Goal: Information Seeking & Learning: Learn about a topic

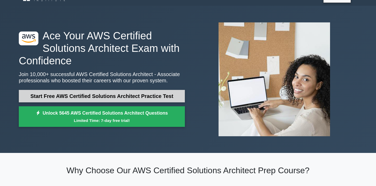
click at [134, 97] on link "Start Free AWS Certified Solutions Architect Practice Test" at bounding box center [102, 96] width 166 height 13
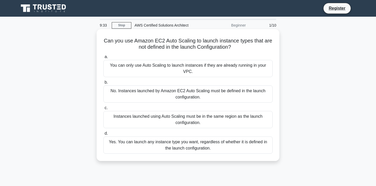
click at [159, 94] on div "No. Instances launched by Amazon EC2 Auto Scaling must be defined in the launch…" at bounding box center [187, 94] width 169 height 17
click at [103, 84] on input "b. No. Instances launched by Amazon EC2 Auto Scaling must be defined in the lau…" at bounding box center [103, 82] width 0 height 3
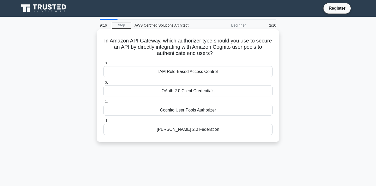
click at [164, 94] on div "OAuth 2.0 Client Credentials" at bounding box center [187, 91] width 169 height 11
click at [103, 84] on input "b. OAuth 2.0 Client Credentials" at bounding box center [103, 82] width 0 height 3
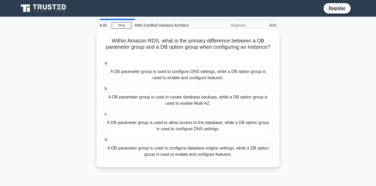
click at [227, 124] on div "A DB parameter group is used to allow access to the database, while a DB option…" at bounding box center [187, 125] width 169 height 17
click at [103, 116] on input "c. A DB parameter group is used to allow access to the database, while a DB opt…" at bounding box center [103, 114] width 0 height 3
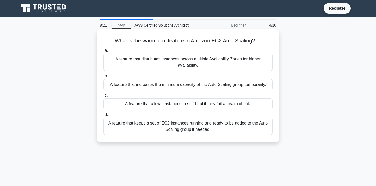
click at [220, 128] on div "A feature that keeps a set of EC2 instances running and ready to be added to th…" at bounding box center [187, 126] width 169 height 17
click at [103, 117] on input "d. A feature that keeps a set of EC2 instances running and ready to be added to…" at bounding box center [103, 114] width 0 height 3
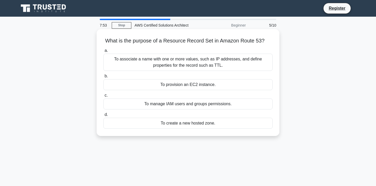
click at [200, 66] on div "To associate a name with one or more values, such as IP addresses, and define p…" at bounding box center [187, 62] width 169 height 17
click at [103, 52] on input "a. To associate a name with one or more values, such as IP addresses, and defin…" at bounding box center [103, 50] width 0 height 3
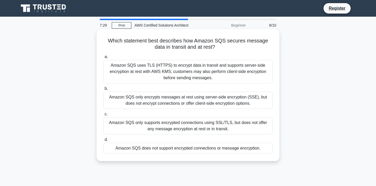
click at [221, 75] on div "Amazon SQS uses TLS (HTTPS) to encrypt data in transit and supports server-side…" at bounding box center [187, 71] width 169 height 23
click at [103, 59] on input "a. Amazon SQS uses TLS (HTTPS) to encrypt data in transit and supports server-s…" at bounding box center [103, 56] width 0 height 3
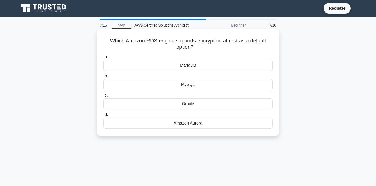
click at [205, 127] on div "Amazon Aurora" at bounding box center [187, 123] width 169 height 11
click at [103, 117] on input "d. Amazon Aurora" at bounding box center [103, 114] width 0 height 3
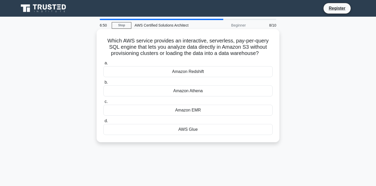
click at [201, 92] on div "Amazon Athena" at bounding box center [187, 91] width 169 height 11
click at [103, 84] on input "b. Amazon Athena" at bounding box center [103, 82] width 0 height 3
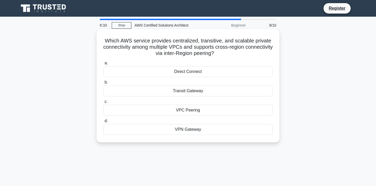
click at [219, 75] on div "Direct Connect" at bounding box center [187, 71] width 169 height 11
click at [103, 65] on input "a. Direct Connect" at bounding box center [103, 63] width 0 height 3
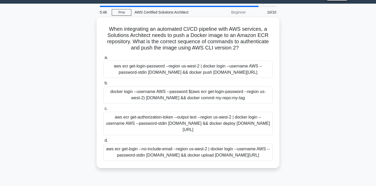
scroll to position [13, 0]
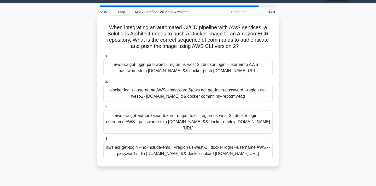
click at [237, 73] on div "aws ecr get-login-password --region us-west-2 | docker login --username AWS --p…" at bounding box center [187, 67] width 169 height 17
click at [103, 58] on input "a. aws ecr get-login-password --region us-west-2 | docker login --username AWS …" at bounding box center [103, 56] width 0 height 3
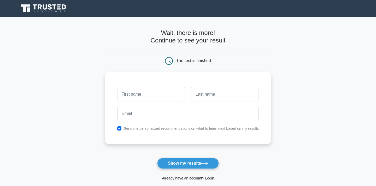
click at [142, 95] on input "text" at bounding box center [151, 94] width 68 height 15
type input "Vikas"
type input "[PERSON_NAME]"
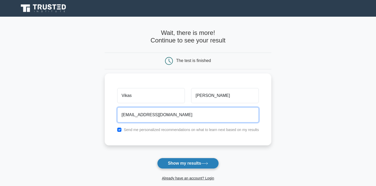
type input "kaal.vikas@gmail.com"
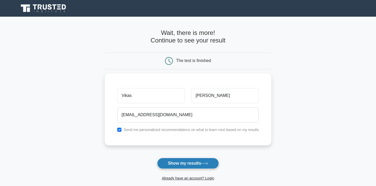
click at [169, 164] on button "Show my results" at bounding box center [188, 163] width 62 height 11
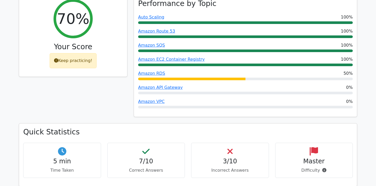
scroll to position [232, 0]
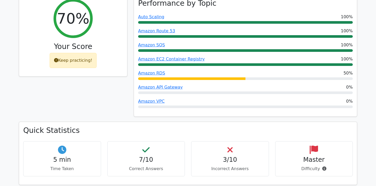
click at [216, 156] on h4 "3/10" at bounding box center [229, 160] width 69 height 8
click at [312, 156] on h4 "Master" at bounding box center [313, 160] width 69 height 8
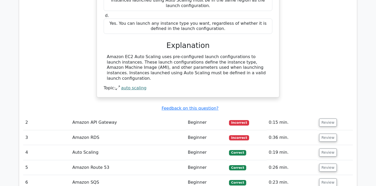
scroll to position [554, 0]
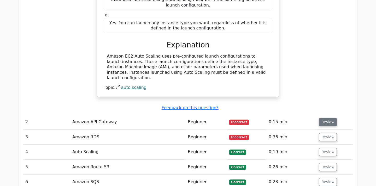
click at [329, 118] on button "Review" at bounding box center [328, 122] width 18 height 8
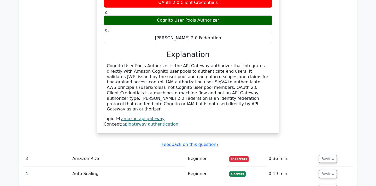
scroll to position [740, 0]
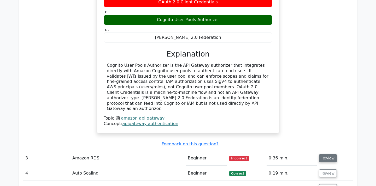
click at [329, 154] on button "Review" at bounding box center [328, 158] width 18 height 8
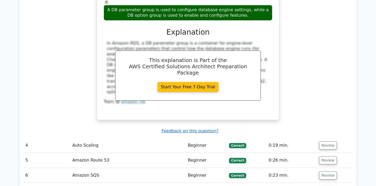
scroll to position [1024, 0]
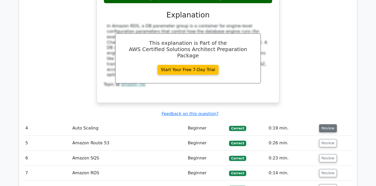
click at [325, 124] on button "Review" at bounding box center [328, 128] width 18 height 8
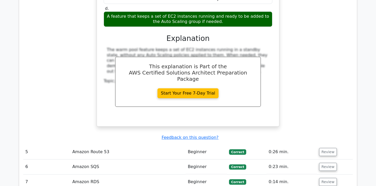
scroll to position [1237, 0]
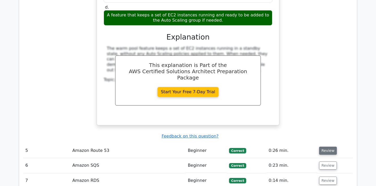
click at [324, 147] on button "Review" at bounding box center [328, 151] width 18 height 8
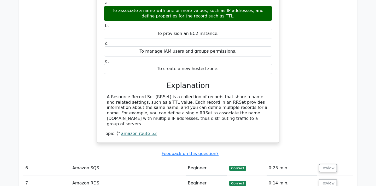
scroll to position [1420, 0]
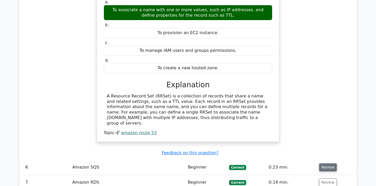
click at [322, 164] on button "Review" at bounding box center [328, 168] width 18 height 8
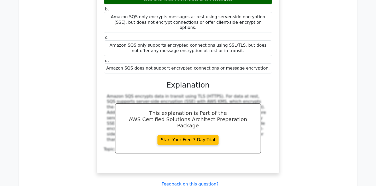
scroll to position [1644, 0]
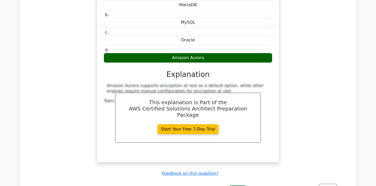
scroll to position [1880, 0]
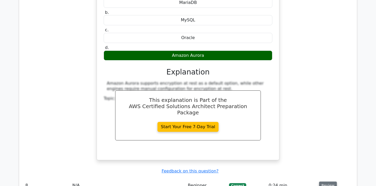
click at [324, 182] on button "Review" at bounding box center [328, 186] width 18 height 8
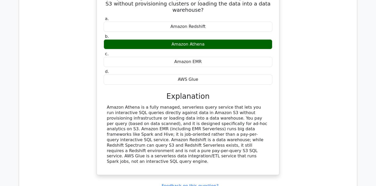
scroll to position [2094, 0]
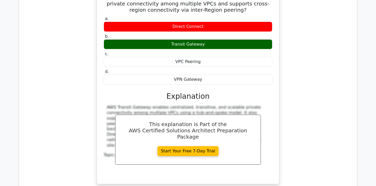
scroll to position [2320, 0]
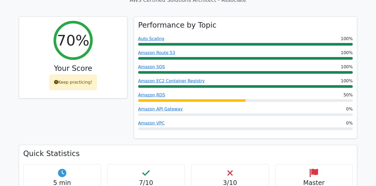
scroll to position [0, 0]
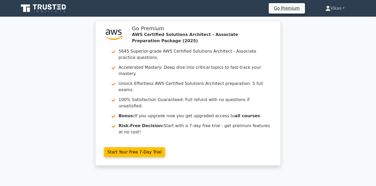
click at [341, 12] on link "Vikas" at bounding box center [334, 8] width 44 height 10
click at [314, 77] on div ".st0{fill:#252F3E;} .st1{fill-rule:evenodd;clip-rule:evenodd;fill:#FF9900;} Go …" at bounding box center [188, 96] width 376 height 151
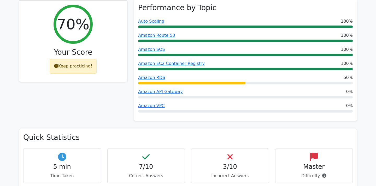
scroll to position [213, 0]
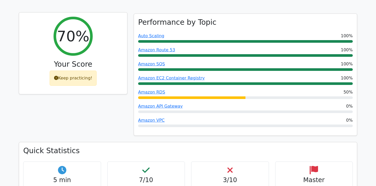
click at [81, 71] on div "Keep practicing!" at bounding box center [73, 78] width 47 height 15
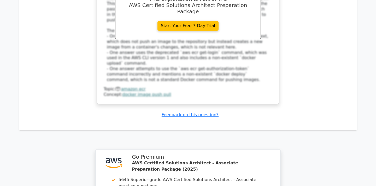
scroll to position [2836, 0]
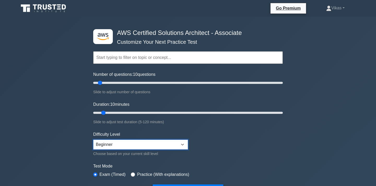
click at [185, 144] on select "Beginner Intermediate Expert" at bounding box center [140, 145] width 95 height 10
select select "expert"
click at [93, 140] on select "Beginner Intermediate Expert" at bounding box center [140, 145] width 95 height 10
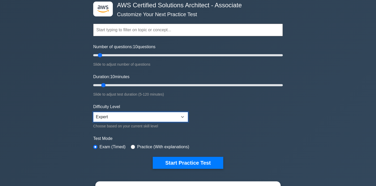
scroll to position [28, 0]
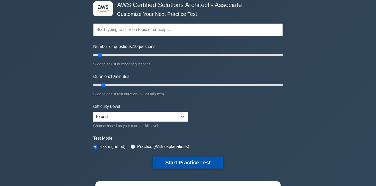
click at [177, 161] on button "Start Practice Test" at bounding box center [188, 163] width 70 height 12
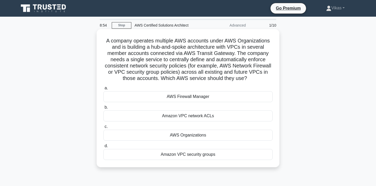
click at [226, 155] on div "Amazon VPC security groups" at bounding box center [187, 154] width 169 height 11
click at [103, 148] on input "d. Amazon VPC security groups" at bounding box center [103, 146] width 0 height 3
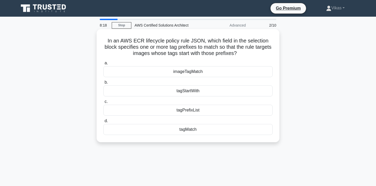
click at [185, 91] on div "tagStartWith" at bounding box center [187, 91] width 169 height 11
click at [103, 84] on input "b. tagStartWith" at bounding box center [103, 82] width 0 height 3
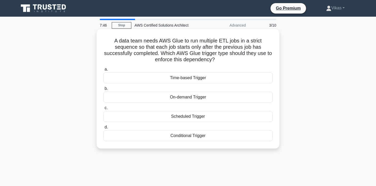
click at [224, 136] on div "Conditional Trigger" at bounding box center [187, 135] width 169 height 11
click at [103, 129] on input "d. Conditional Trigger" at bounding box center [103, 127] width 0 height 3
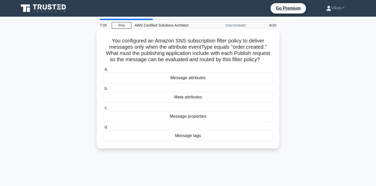
click at [252, 81] on div "Message attributes" at bounding box center [187, 78] width 169 height 11
click at [103, 71] on input "a. Message attributes" at bounding box center [103, 69] width 0 height 3
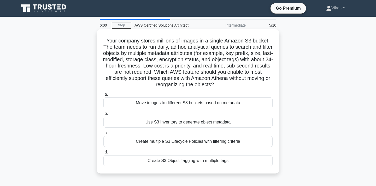
click at [244, 163] on div "Create S3 Object Tagging with multiple tags" at bounding box center [187, 160] width 169 height 11
click at [103, 154] on input "d. Create S3 Object Tagging with multiple tags" at bounding box center [103, 152] width 0 height 3
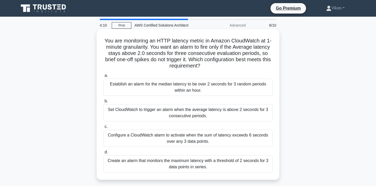
click at [250, 111] on div "Set CloudWatch to trigger an alarm when the average latency is above 2 seconds …" at bounding box center [187, 112] width 169 height 17
click at [103, 103] on input "b. Set CloudWatch to trigger an alarm when the average latency is above 2 secon…" at bounding box center [103, 101] width 0 height 3
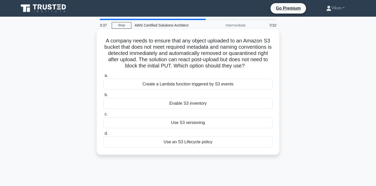
click at [234, 82] on div "Create a Lambda function triggered by S3 events" at bounding box center [187, 84] width 169 height 11
click at [103, 77] on input "a. Create a Lambda function triggered by S3 events" at bounding box center [103, 75] width 0 height 3
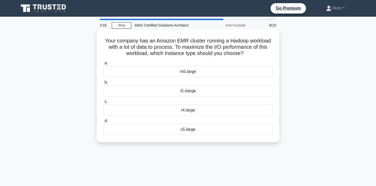
click at [220, 72] on div "m5.large" at bounding box center [187, 71] width 169 height 11
click at [103, 65] on input "a. m5.large" at bounding box center [103, 63] width 0 height 3
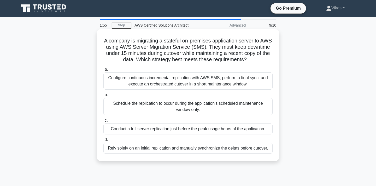
click at [249, 78] on div "Configure continuous incremental replication with AWS SMS, perform a final sync…" at bounding box center [187, 81] width 169 height 17
click at [103, 71] on input "a. Configure continuous incremental replication with AWS SMS, perform a final s…" at bounding box center [103, 69] width 0 height 3
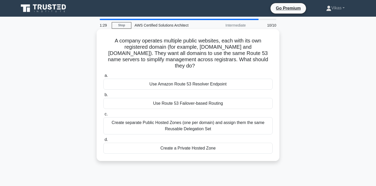
click at [248, 79] on div "Use Amazon Route 53 Resolver Endpoint" at bounding box center [187, 84] width 169 height 11
click at [103, 77] on input "a. Use Amazon Route 53 Resolver Endpoint" at bounding box center [103, 75] width 0 height 3
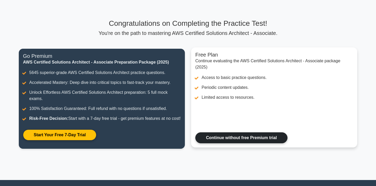
scroll to position [22, 0]
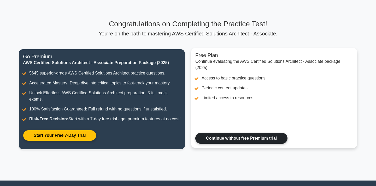
click at [258, 144] on link "Continue without free Premium trial" at bounding box center [241, 138] width 92 height 11
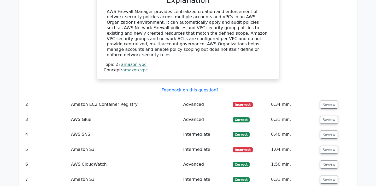
scroll to position [645, 0]
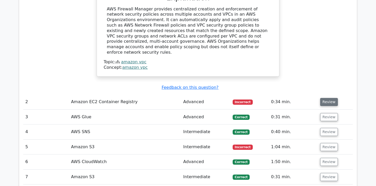
click at [324, 98] on button "Review" at bounding box center [329, 102] width 18 height 8
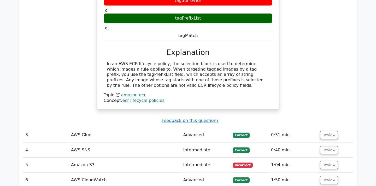
scroll to position [823, 0]
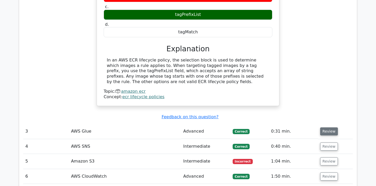
click at [327, 128] on button "Review" at bounding box center [329, 132] width 18 height 8
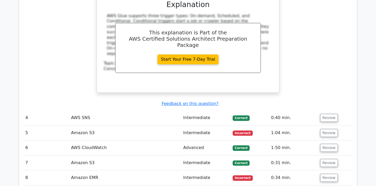
scroll to position [1075, 0]
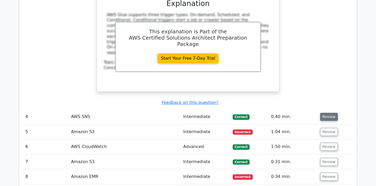
click at [332, 113] on button "Review" at bounding box center [329, 117] width 18 height 8
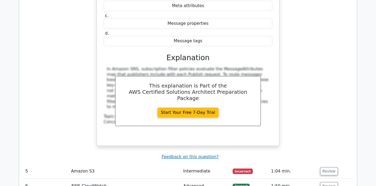
scroll to position [1267, 0]
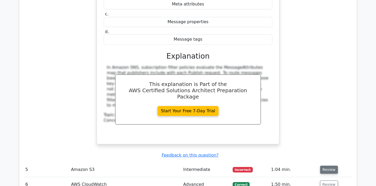
click at [324, 166] on button "Review" at bounding box center [329, 170] width 18 height 8
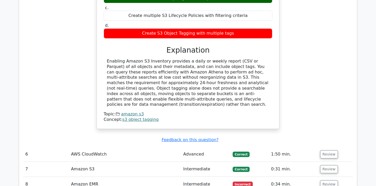
scroll to position [1543, 0]
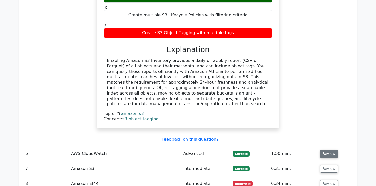
click at [324, 150] on button "Review" at bounding box center [329, 154] width 18 height 8
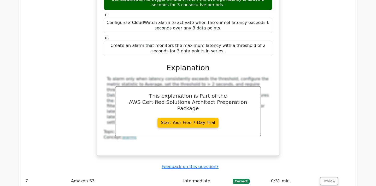
scroll to position [1783, 0]
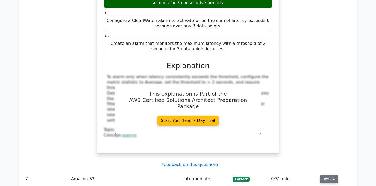
click at [320, 175] on button "Review" at bounding box center [329, 179] width 18 height 8
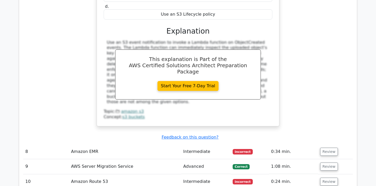
scroll to position [2069, 0]
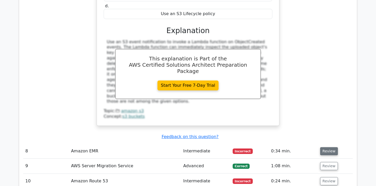
click at [321, 147] on button "Review" at bounding box center [329, 151] width 18 height 8
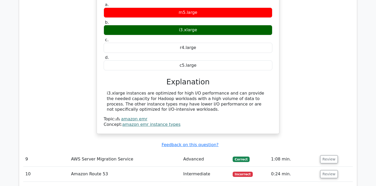
scroll to position [2264, 0]
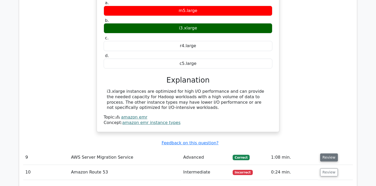
click at [324, 154] on button "Review" at bounding box center [329, 158] width 18 height 8
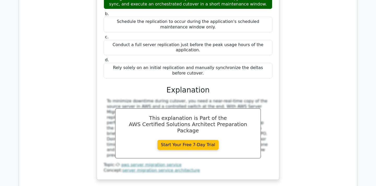
scroll to position [2503, 0]
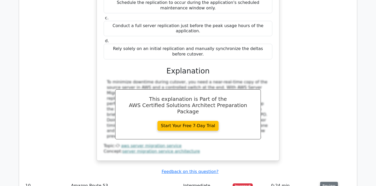
click at [329, 182] on button "Review" at bounding box center [329, 186] width 18 height 8
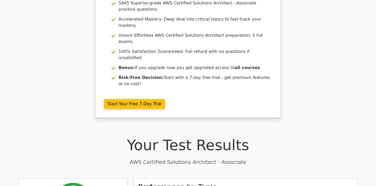
scroll to position [0, 0]
